Goal: Task Accomplishment & Management: Manage account settings

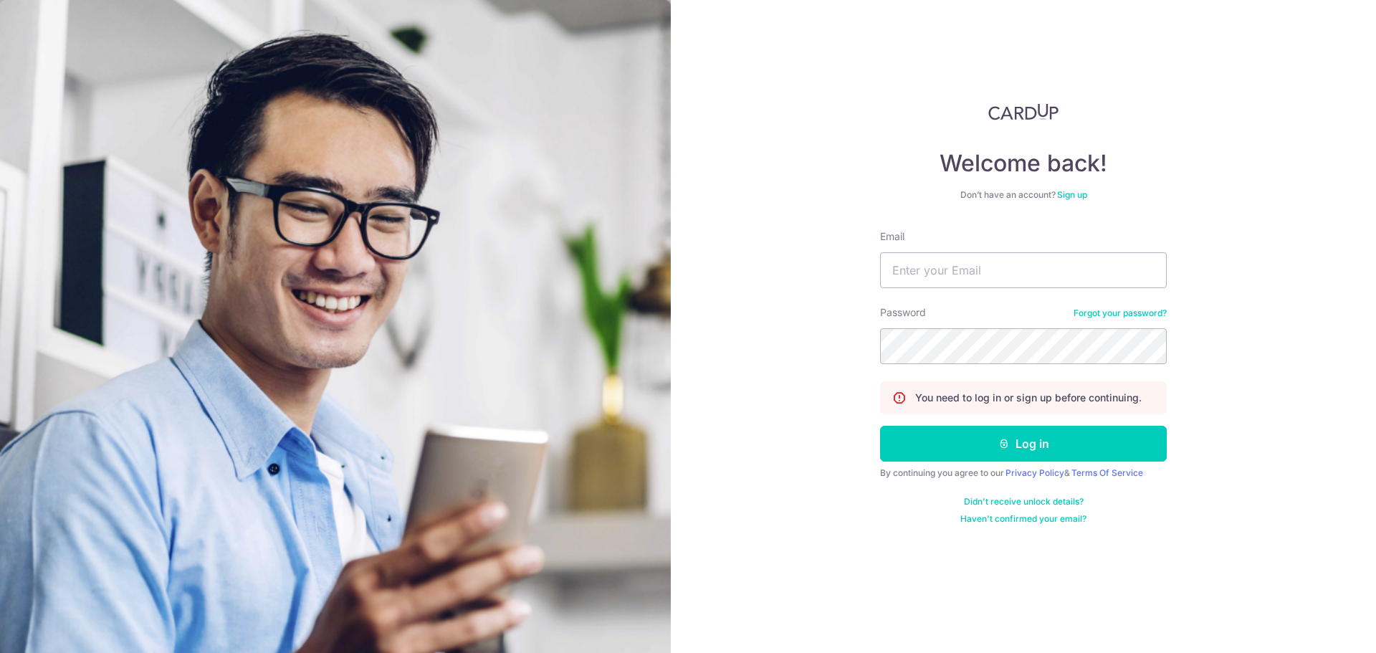
click at [986, 47] on div "Welcome back! Don’t have an account? Sign up Email Password Forgot your passwor…" at bounding box center [1023, 326] width 705 height 653
click at [959, 267] on input "Email" at bounding box center [1023, 270] width 287 height 36
type input "[EMAIL_ADDRESS][DOMAIN_NAME]"
click at [880, 426] on button "Log in" at bounding box center [1023, 444] width 287 height 36
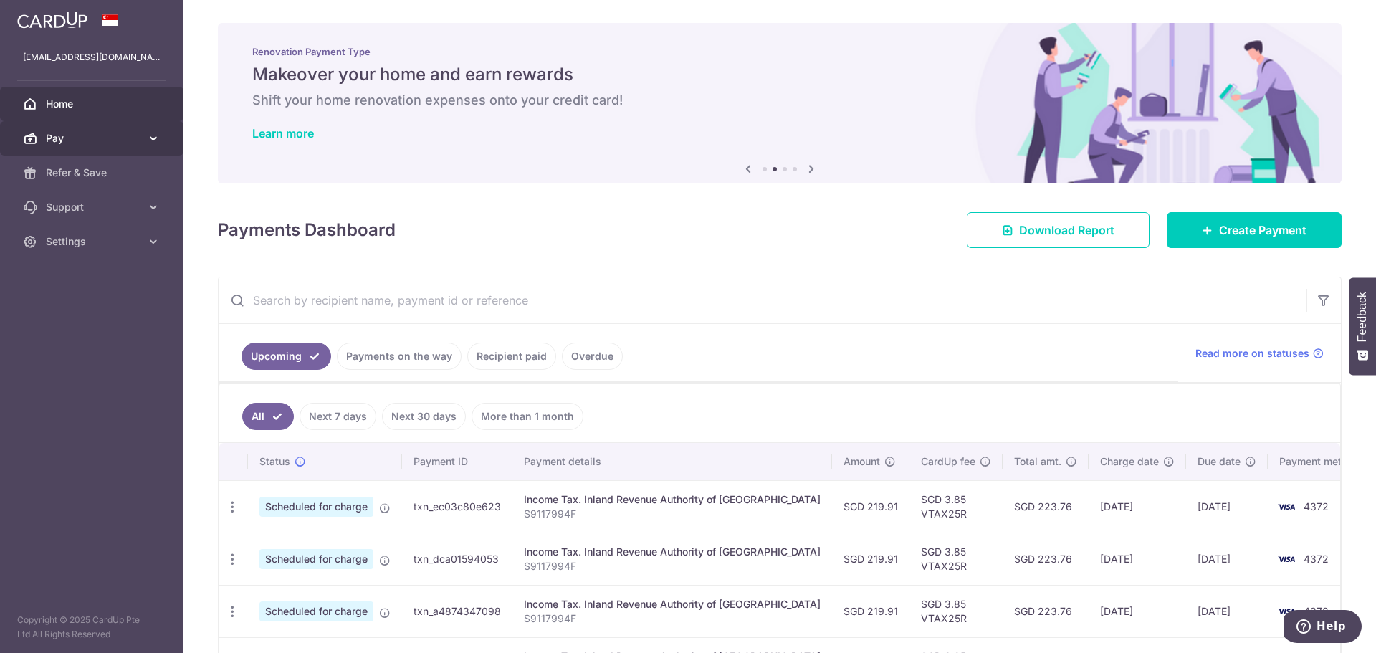
click at [148, 142] on icon at bounding box center [153, 138] width 14 height 14
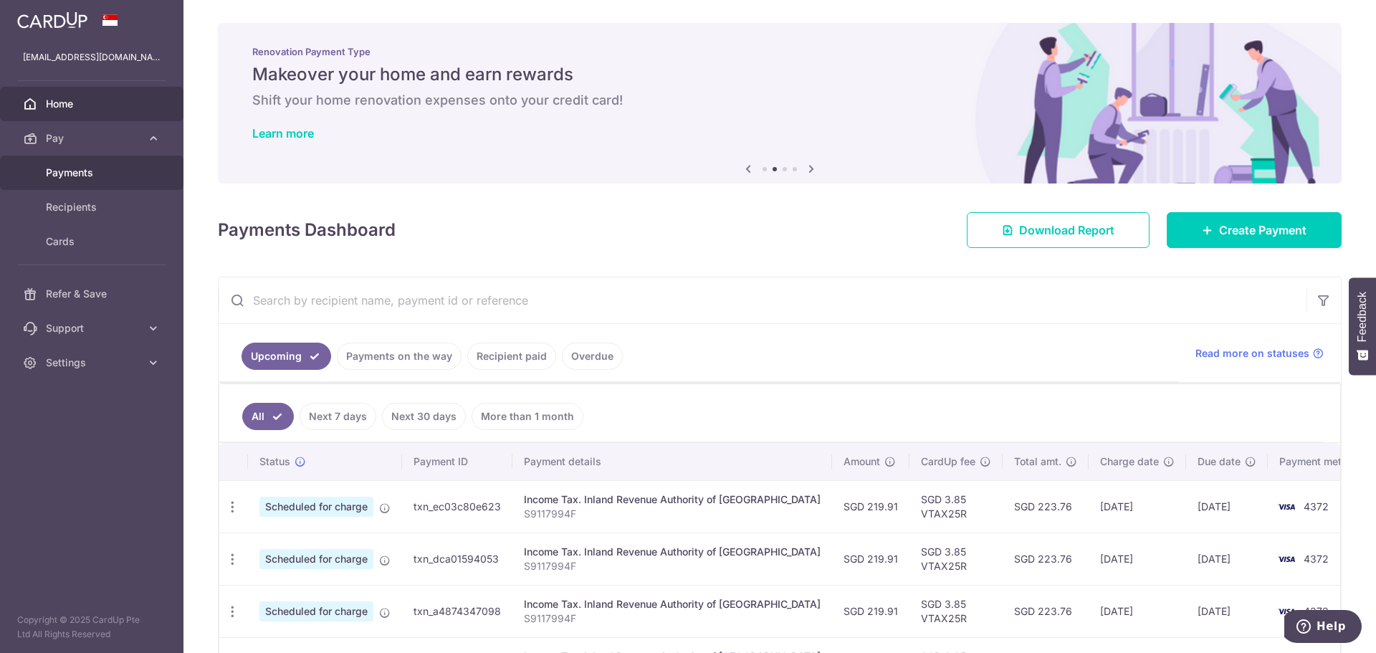
click at [133, 167] on span "Payments" at bounding box center [93, 173] width 95 height 14
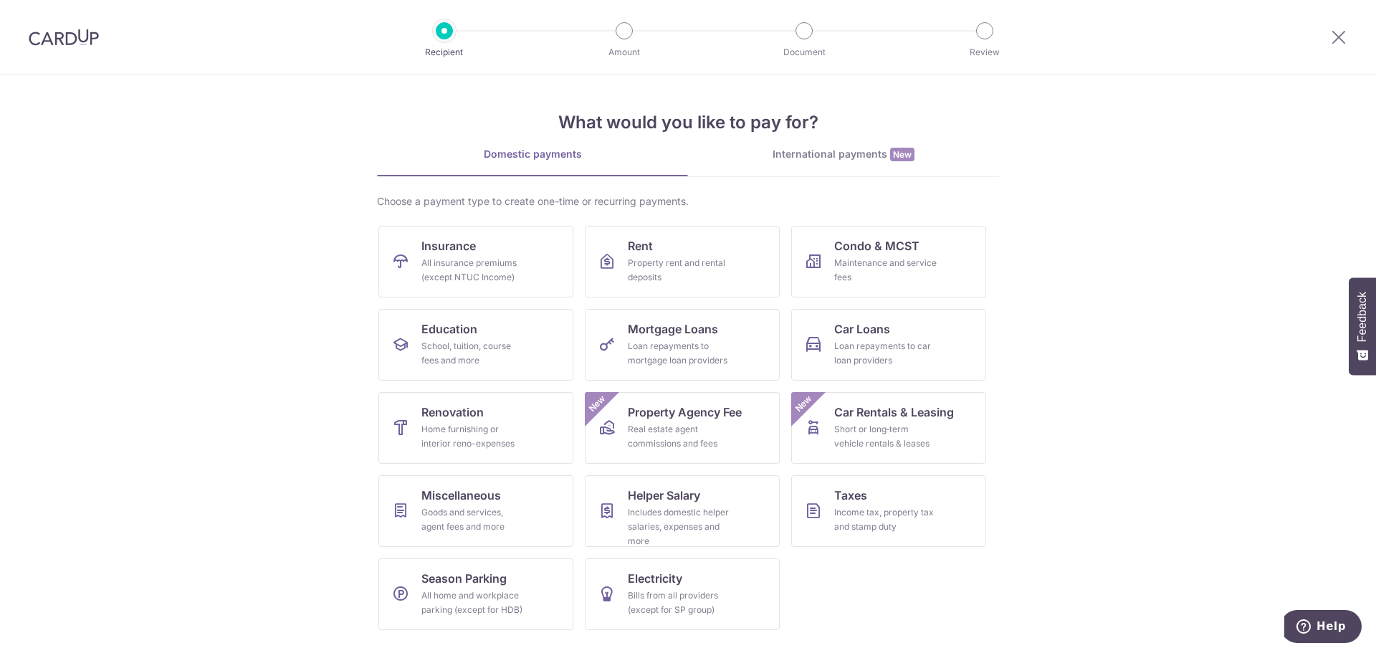
click at [90, 42] on img at bounding box center [64, 37] width 70 height 17
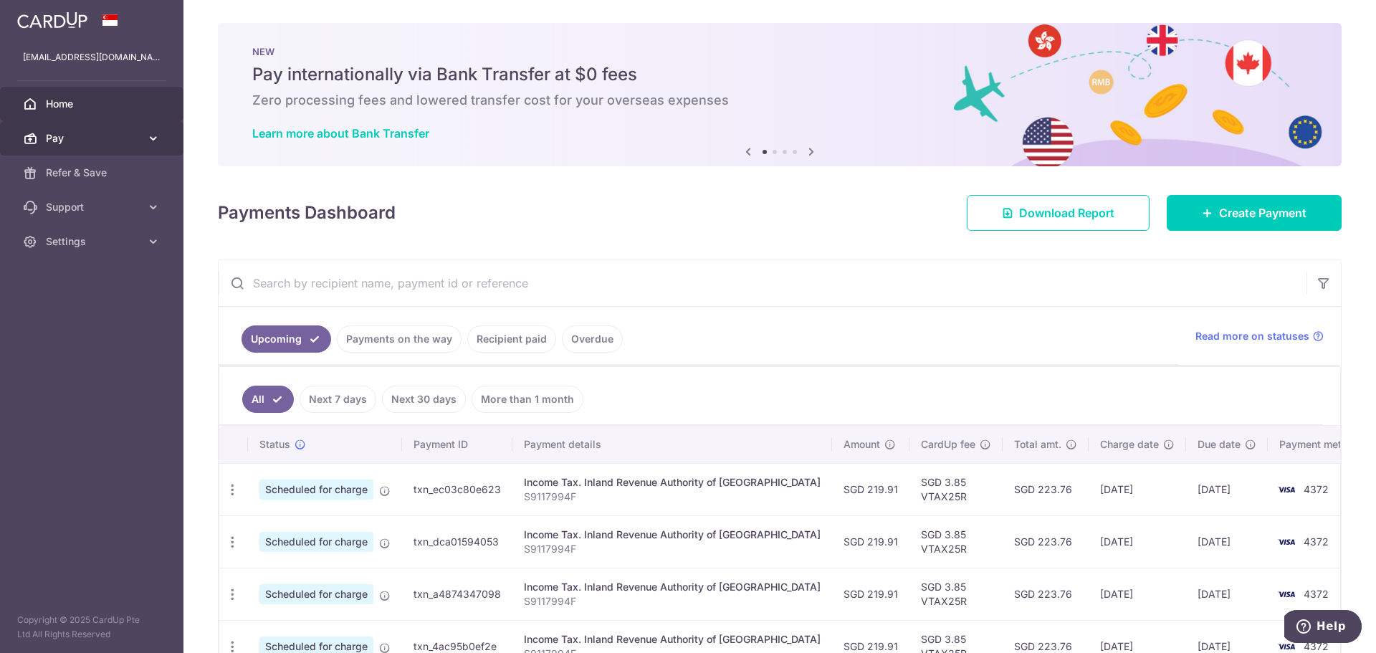
click at [93, 148] on link "Pay" at bounding box center [91, 138] width 183 height 34
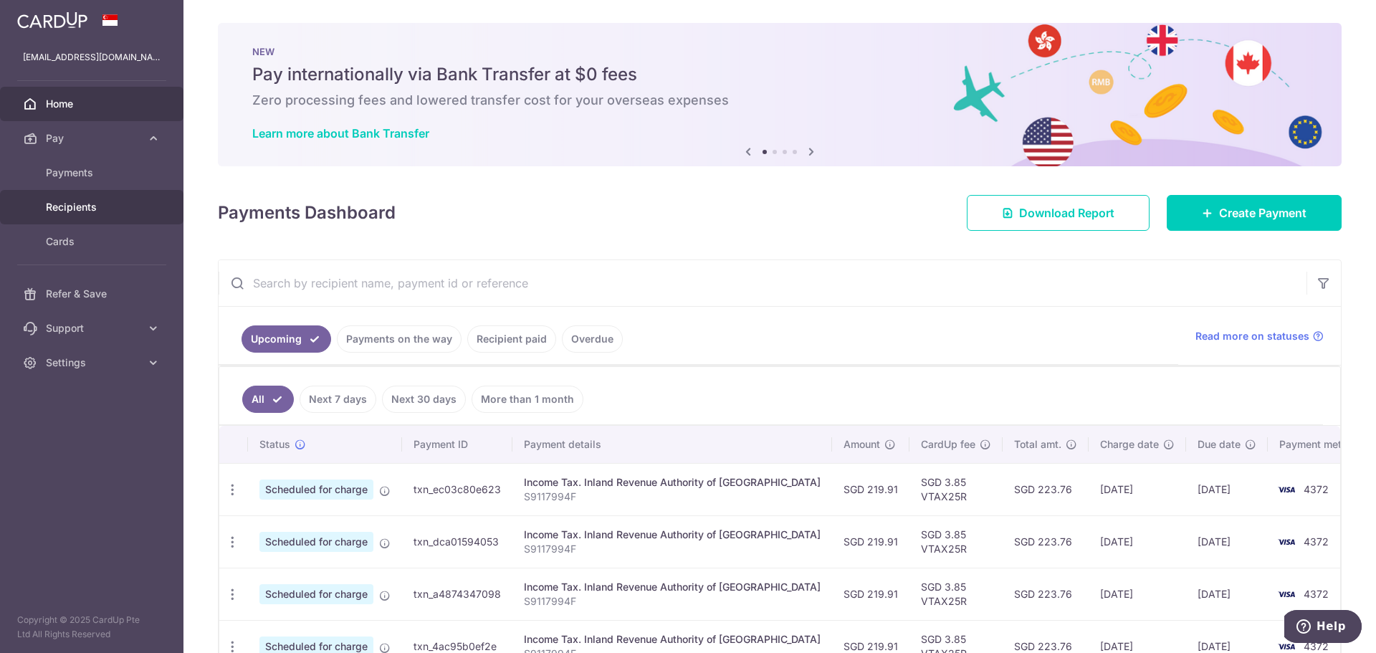
click at [94, 206] on span "Recipients" at bounding box center [93, 207] width 95 height 14
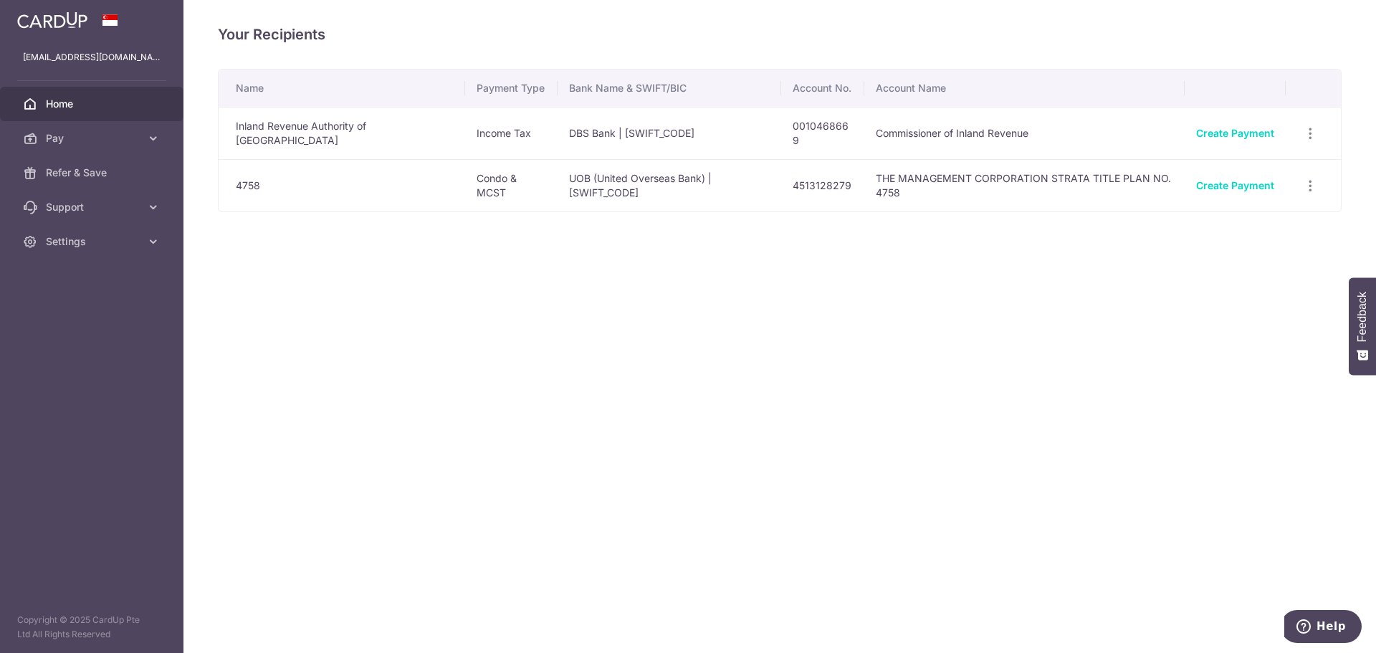
click at [71, 102] on span "Home" at bounding box center [93, 104] width 95 height 14
